Goal: Find specific page/section: Find specific page/section

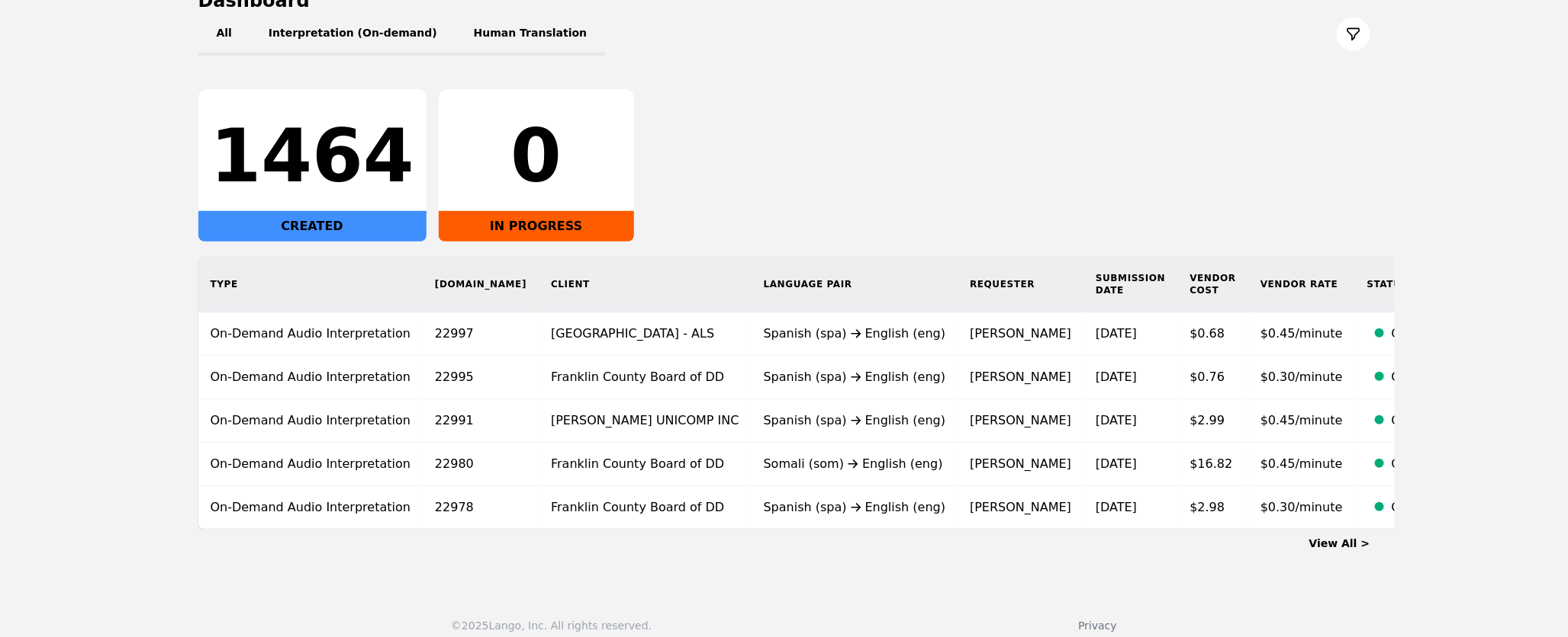
scroll to position [193, 0]
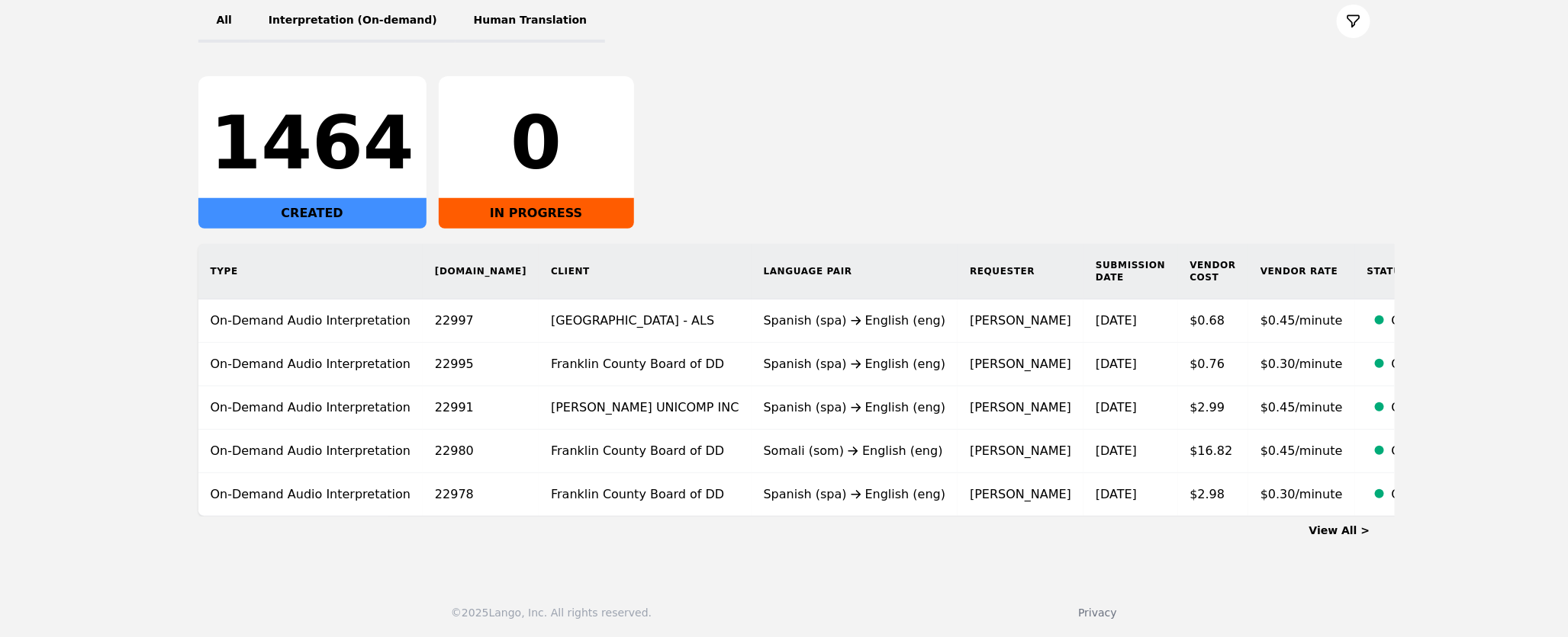
click at [1343, 529] on link "View All >" at bounding box center [1339, 530] width 61 height 12
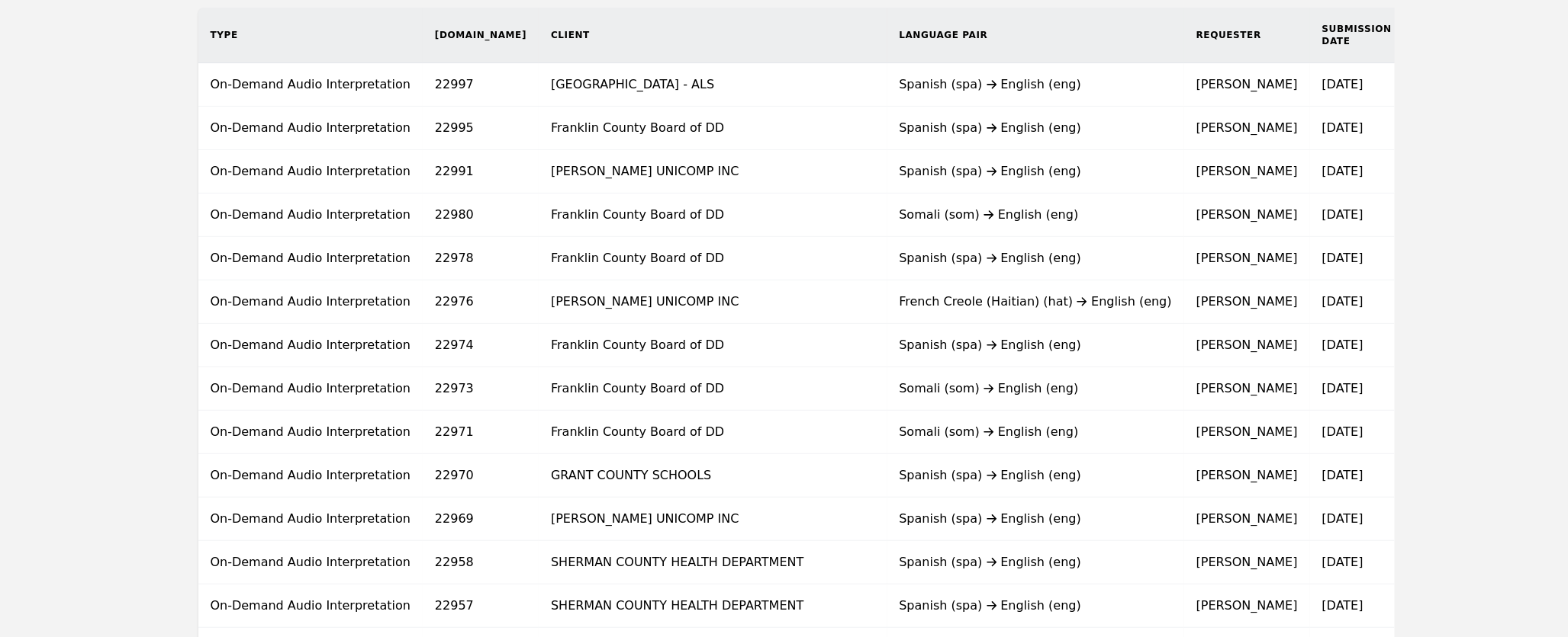
scroll to position [239, 0]
